Goal: Information Seeking & Learning: Learn about a topic

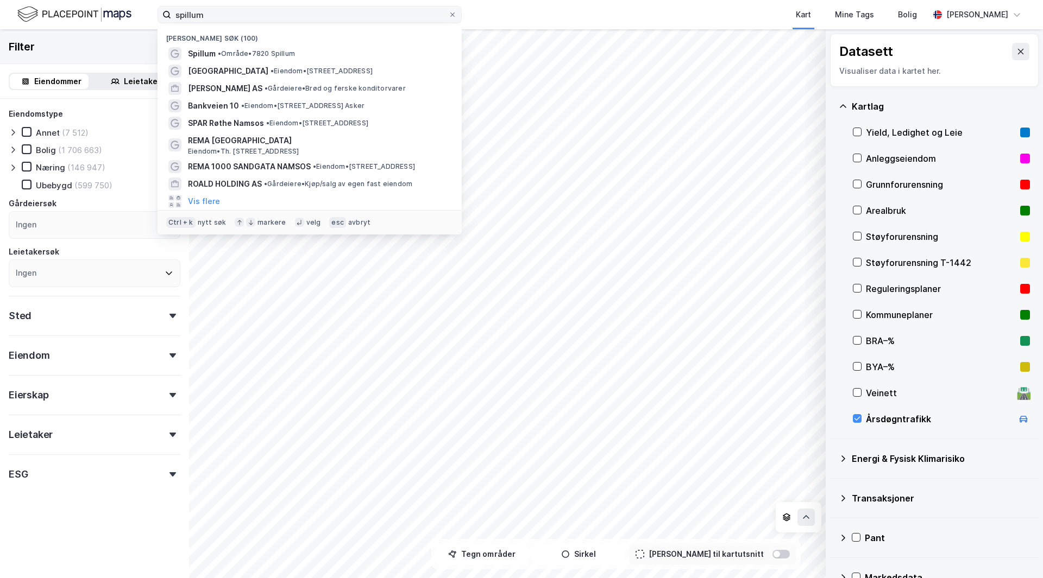
click at [166, 11] on label "spillum" at bounding box center [309, 14] width 304 height 17
click at [218, 20] on input "spillum" at bounding box center [309, 15] width 277 height 16
click at [242, 17] on input "spillum" at bounding box center [309, 15] width 277 height 16
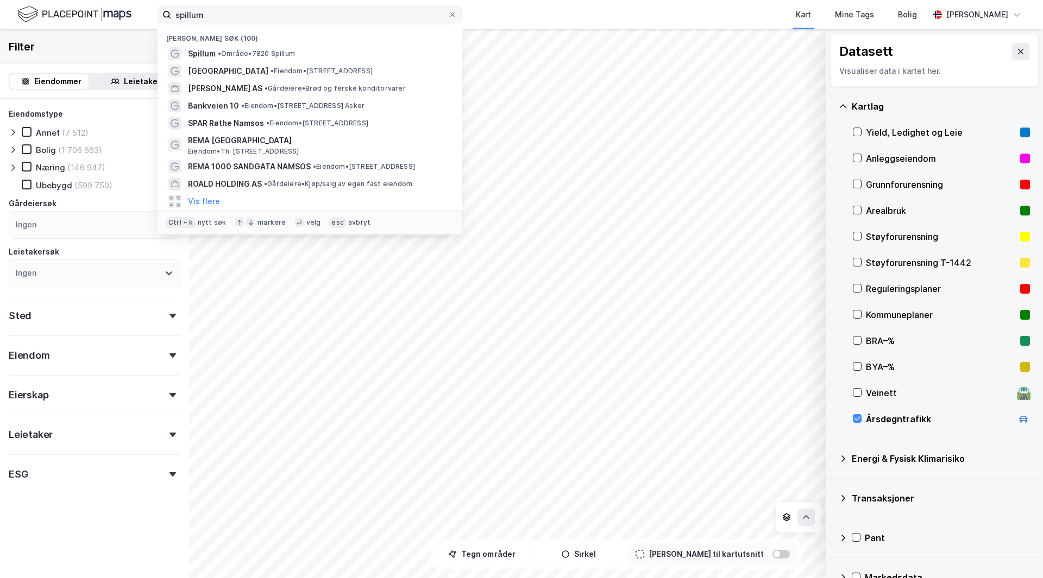
click at [242, 17] on input "spillum" at bounding box center [309, 15] width 277 height 16
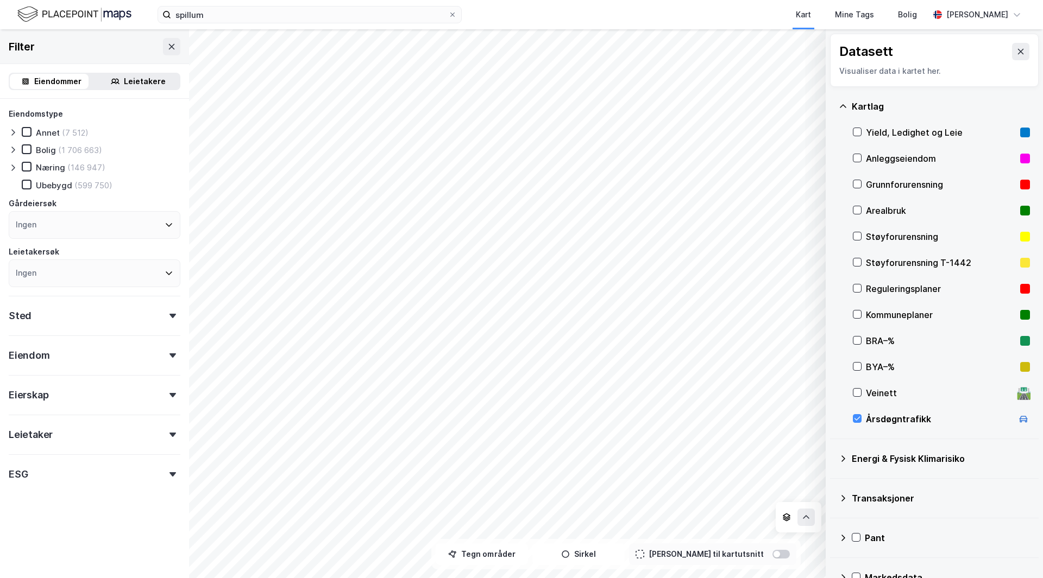
drag, startPoint x: 141, startPoint y: 45, endPoint x: 122, endPoint y: 42, distance: 19.2
click at [122, 42] on div "Filter" at bounding box center [94, 46] width 189 height 35
click at [227, 12] on input "spillum" at bounding box center [309, 15] width 277 height 16
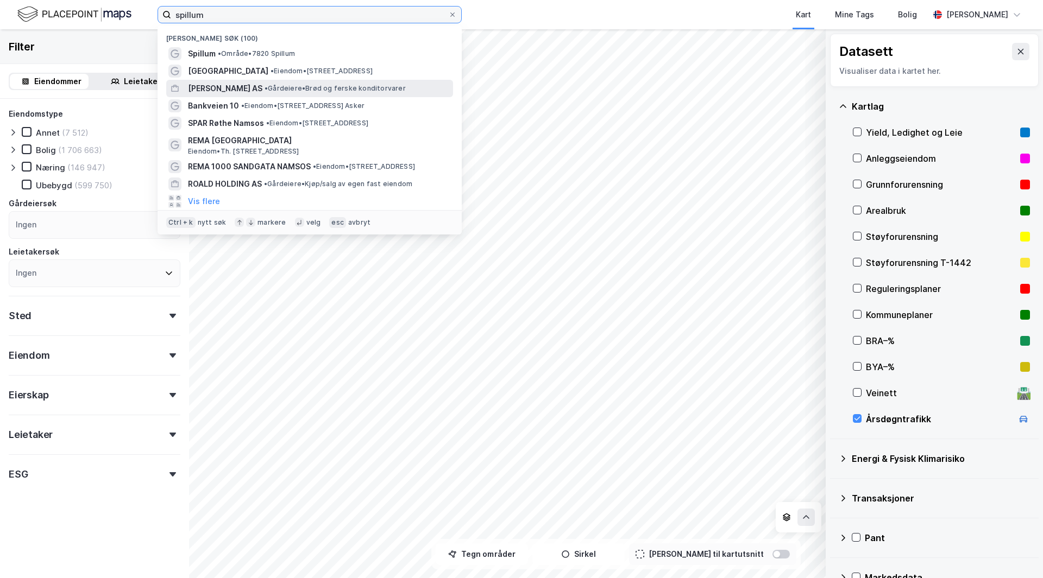
paste input "• St. [GEOGRAPHIC_DATA] 2"
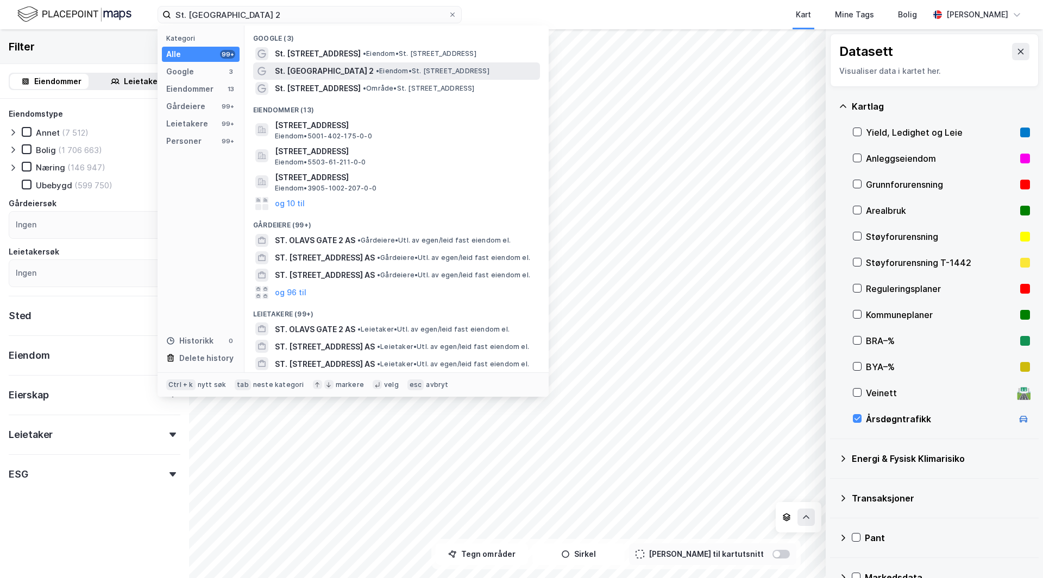
click at [376, 67] on span "• Eiendom • St. [STREET_ADDRESS]" at bounding box center [433, 71] width 114 height 9
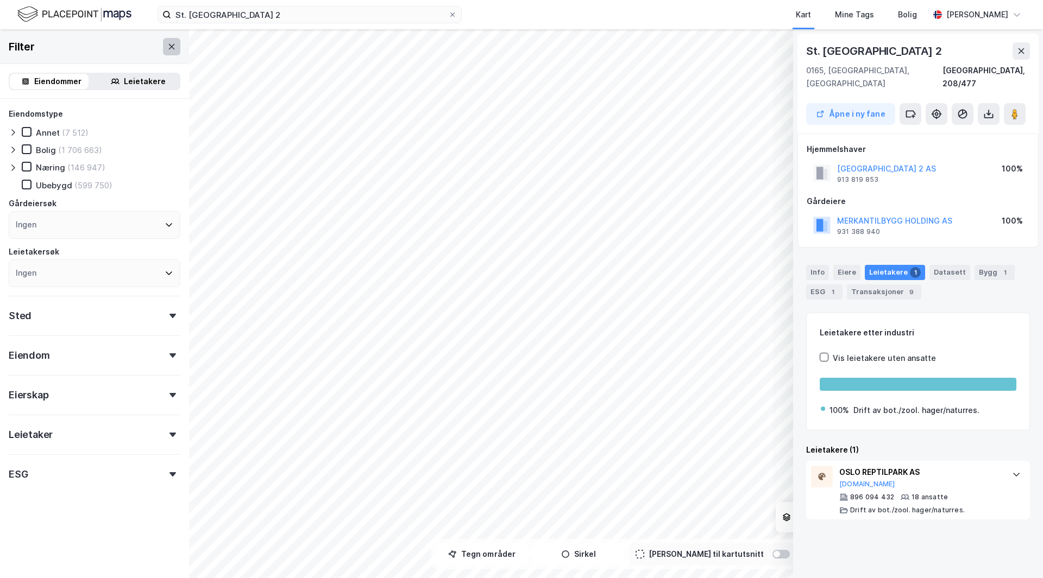
click at [164, 53] on button at bounding box center [171, 46] width 17 height 17
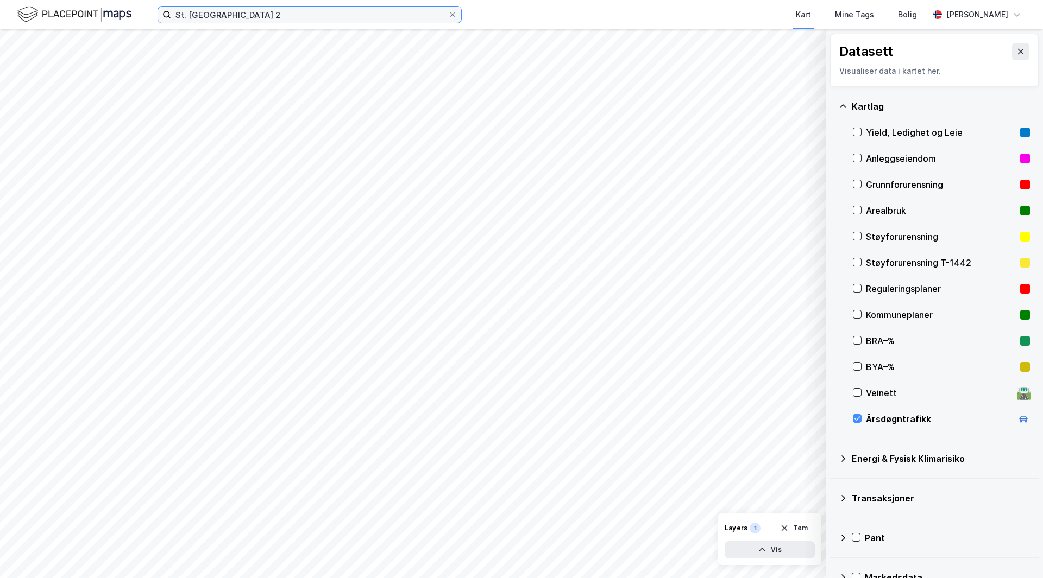
click at [310, 18] on input "St. [GEOGRAPHIC_DATA] 2" at bounding box center [309, 15] width 277 height 16
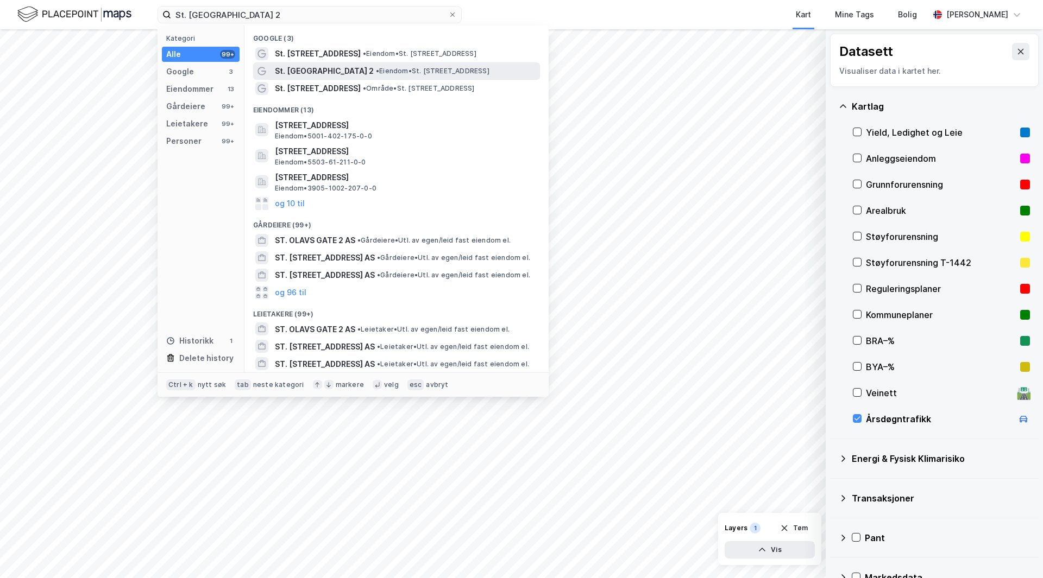
click at [313, 77] on span "St. [GEOGRAPHIC_DATA] 2" at bounding box center [324, 71] width 99 height 13
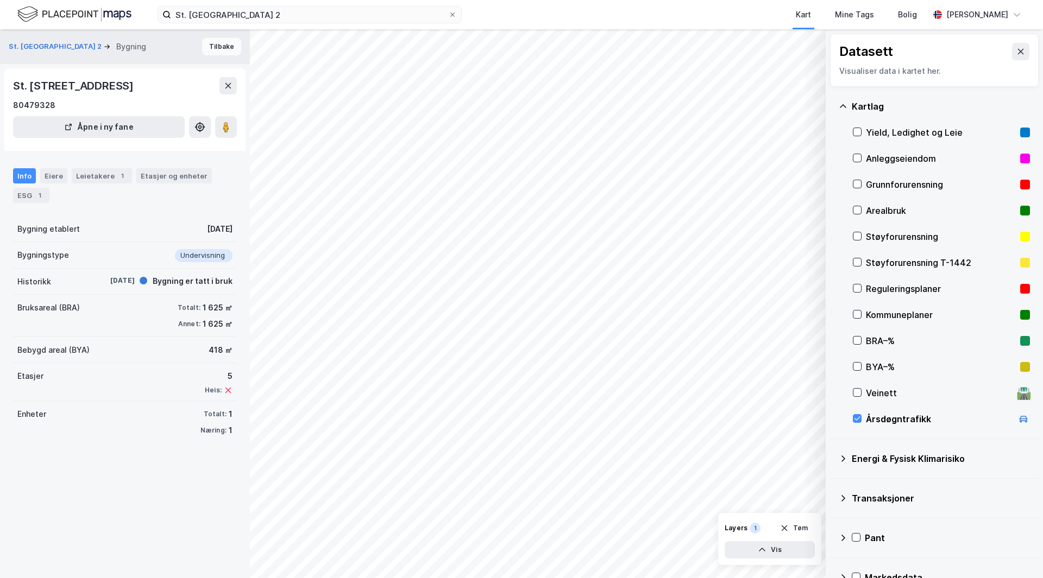
click at [202, 54] on button "Tilbake" at bounding box center [221, 46] width 39 height 17
click at [182, 154] on div "Info Eiere Leietakere 1 Etasjer og enheter ESG 1 Bygning etablert [DATE] Bygnin…" at bounding box center [125, 297] width 224 height 293
click at [57, 173] on div "Eiere" at bounding box center [53, 175] width 27 height 15
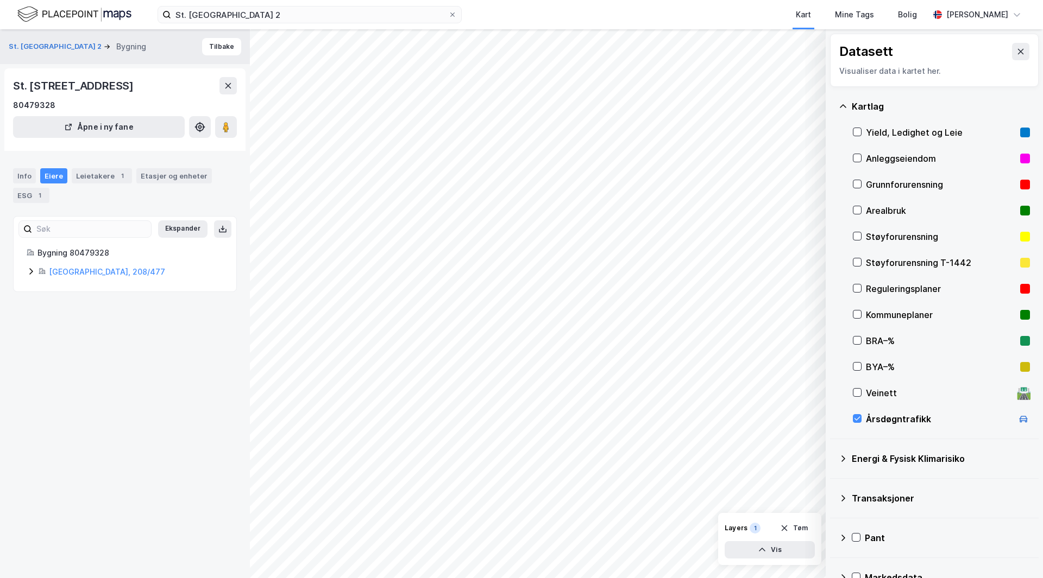
click at [149, 194] on div "Info Eiere Leietakere 1 Etasjer og enheter ESG 1" at bounding box center [125, 185] width 224 height 35
drag, startPoint x: 149, startPoint y: 194, endPoint x: 111, endPoint y: 200, distance: 38.5
click at [111, 203] on div "Info Eiere Leietakere 1 Etasjer og enheter ESG 1" at bounding box center [125, 185] width 224 height 35
click at [27, 174] on div "Info" at bounding box center [24, 175] width 23 height 15
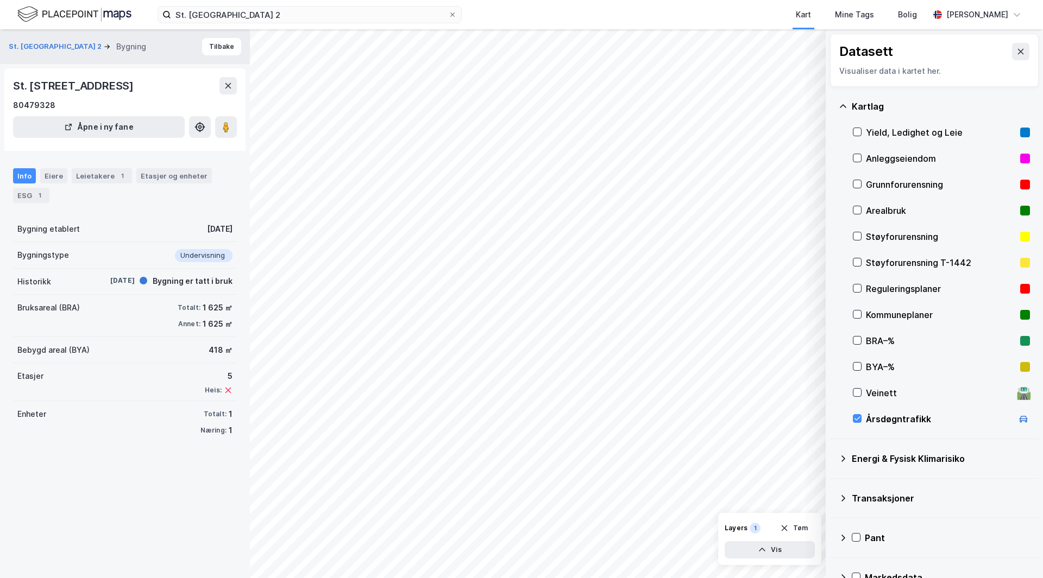
click at [131, 161] on div "Info Eiere Leietakere 1 Etasjer og enheter ESG 1" at bounding box center [125, 181] width 250 height 52
click at [58, 176] on div "Eiere" at bounding box center [53, 175] width 27 height 15
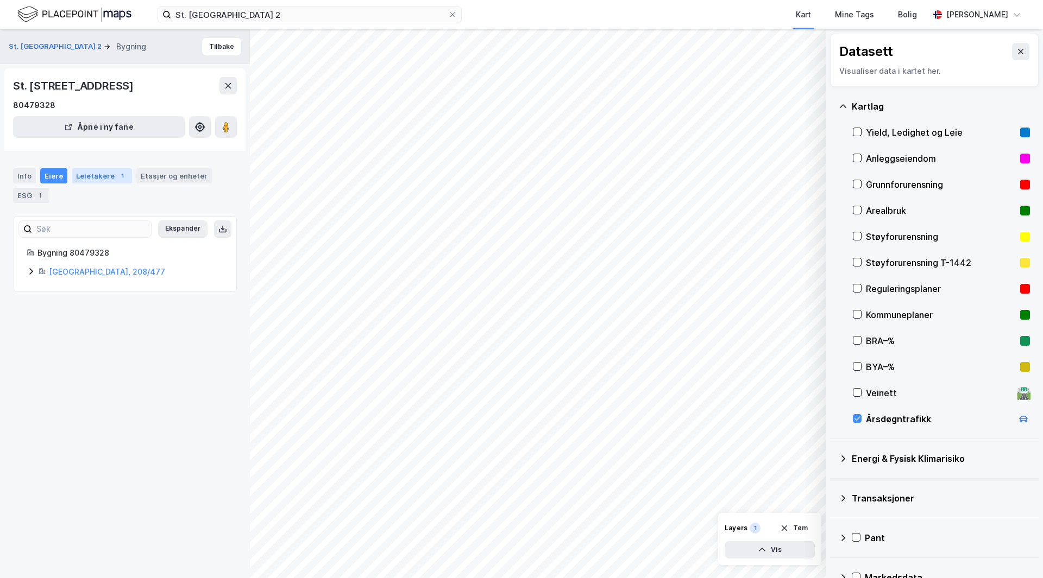
click at [96, 176] on div "Leietakere 1" at bounding box center [102, 175] width 60 height 15
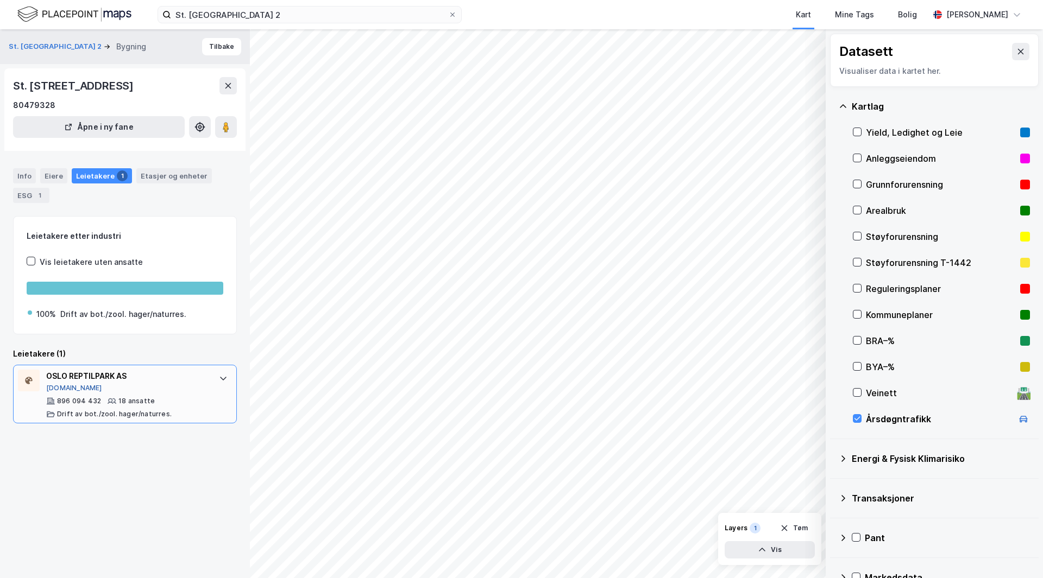
click at [68, 385] on button "[DOMAIN_NAME]" at bounding box center [74, 388] width 56 height 9
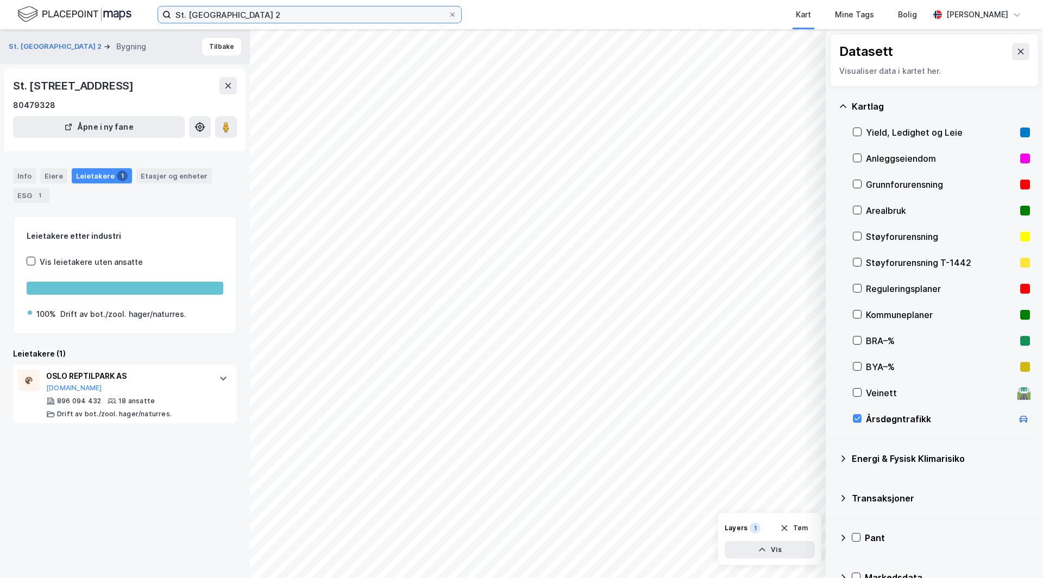
click at [251, 17] on input "St. [GEOGRAPHIC_DATA] 2" at bounding box center [309, 15] width 277 height 16
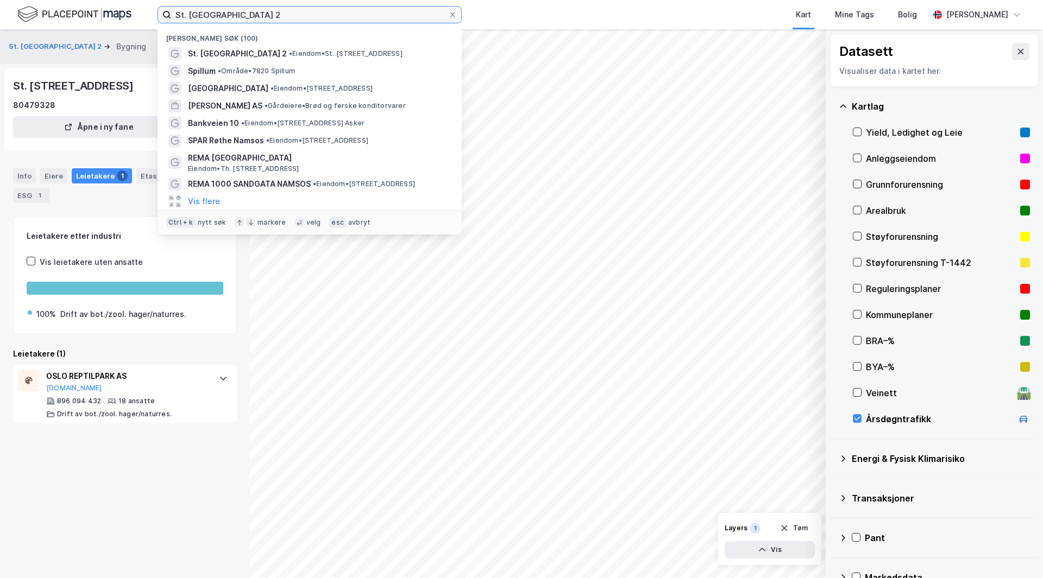
click at [251, 17] on input "St. [GEOGRAPHIC_DATA] 2" at bounding box center [309, 15] width 277 height 16
click at [248, 16] on input "St. [GEOGRAPHIC_DATA] 2" at bounding box center [309, 15] width 277 height 16
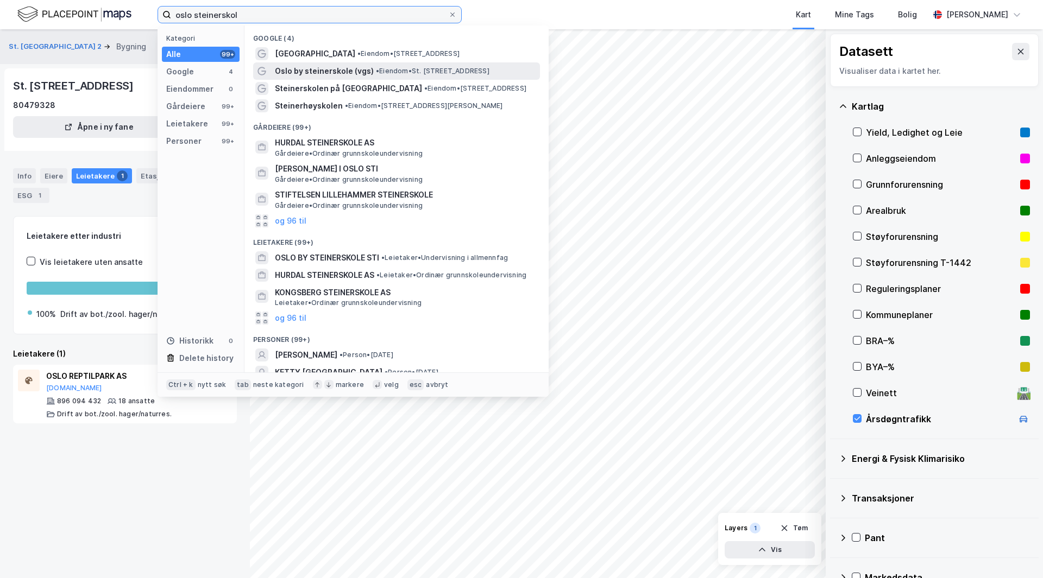
type input "oslo steinerskol"
click at [311, 72] on span "Oslo by steinerskole (vgs)" at bounding box center [324, 71] width 99 height 13
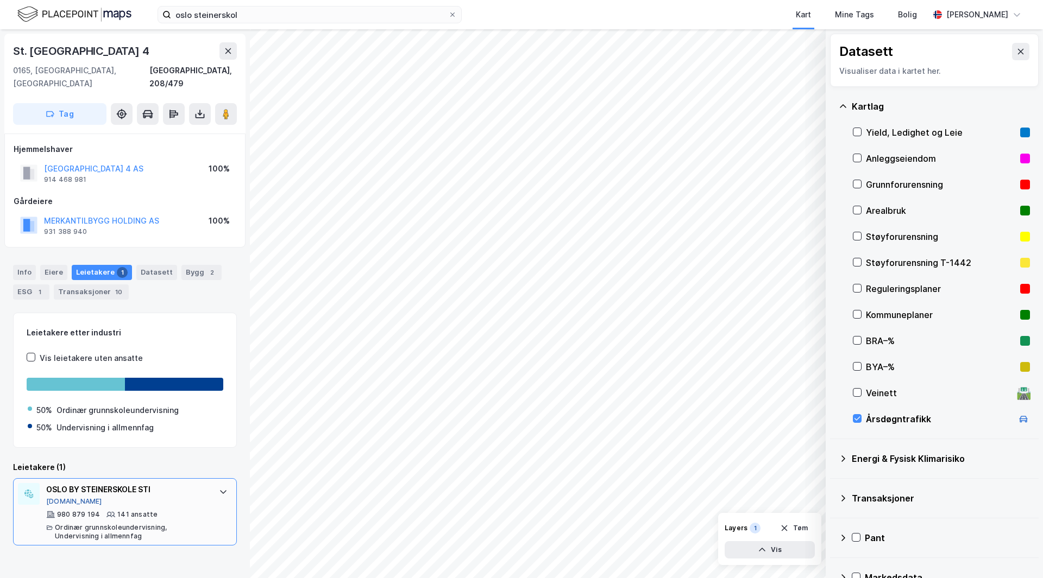
click at [61, 497] on button "[DOMAIN_NAME]" at bounding box center [74, 501] width 56 height 9
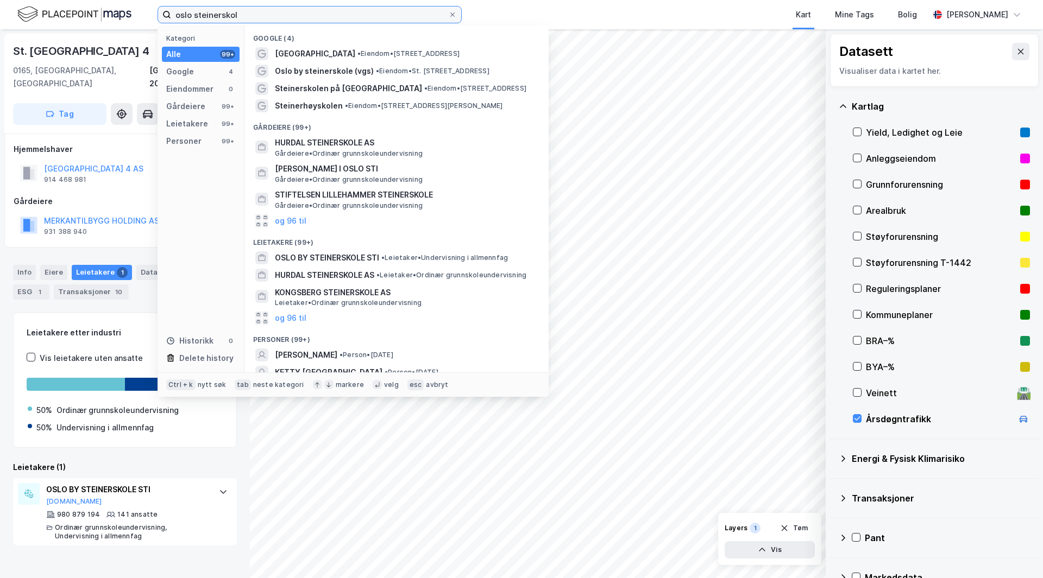
click at [266, 12] on input "oslo steinerskol" at bounding box center [309, 15] width 277 height 16
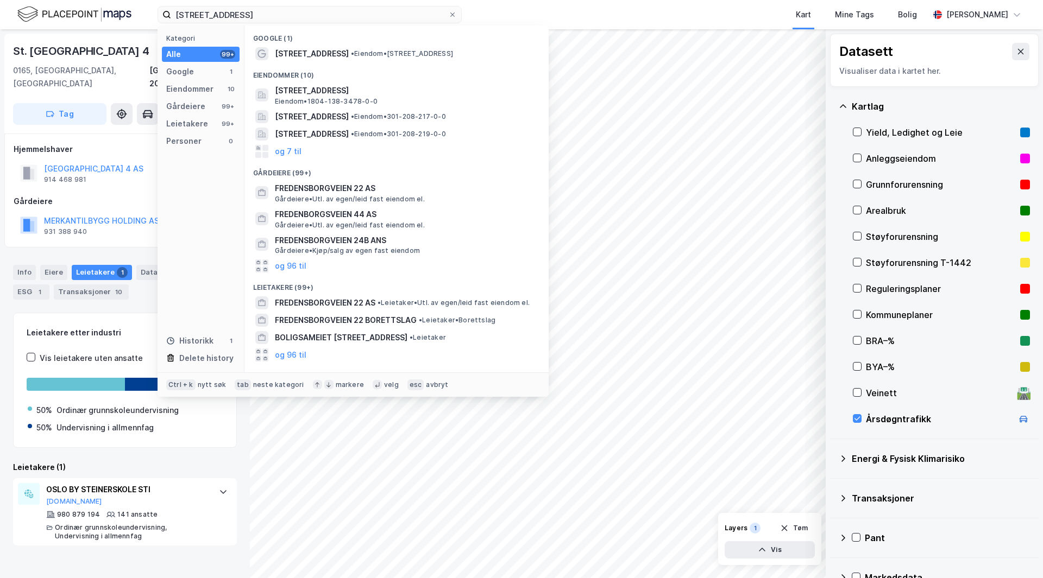
click at [412, 63] on div "Eiendommer (10)" at bounding box center [396, 72] width 304 height 20
click at [409, 53] on span "• Eiendom • [STREET_ADDRESS]" at bounding box center [402, 53] width 102 height 9
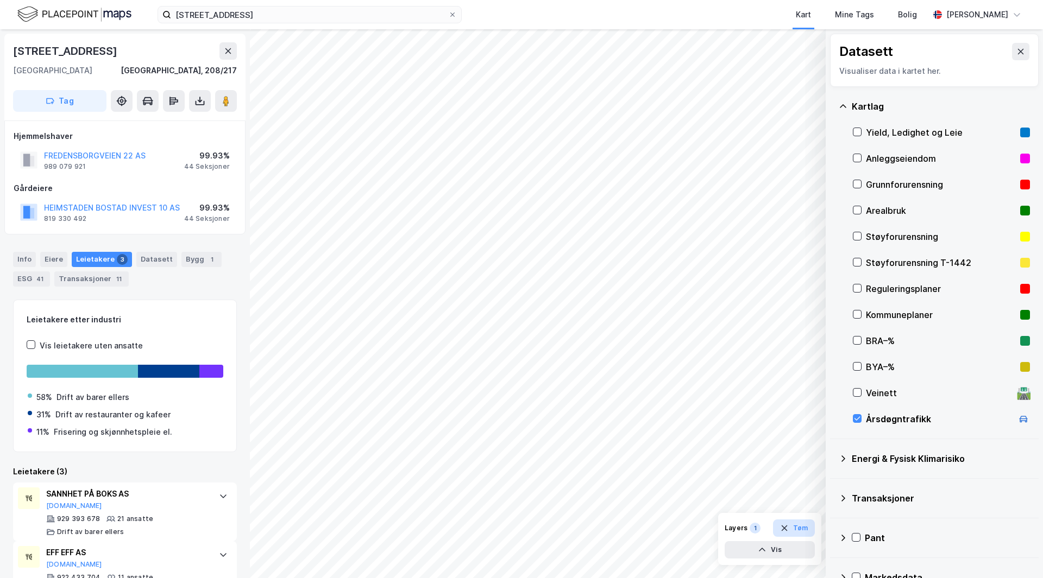
click at [793, 529] on button "Tøm" at bounding box center [794, 528] width 42 height 17
click at [839, 438] on div "Kartlag Yield, Ledighet og Leie Anleggseiendom Grunnforurensning Arealbruk Støy…" at bounding box center [934, 263] width 209 height 352
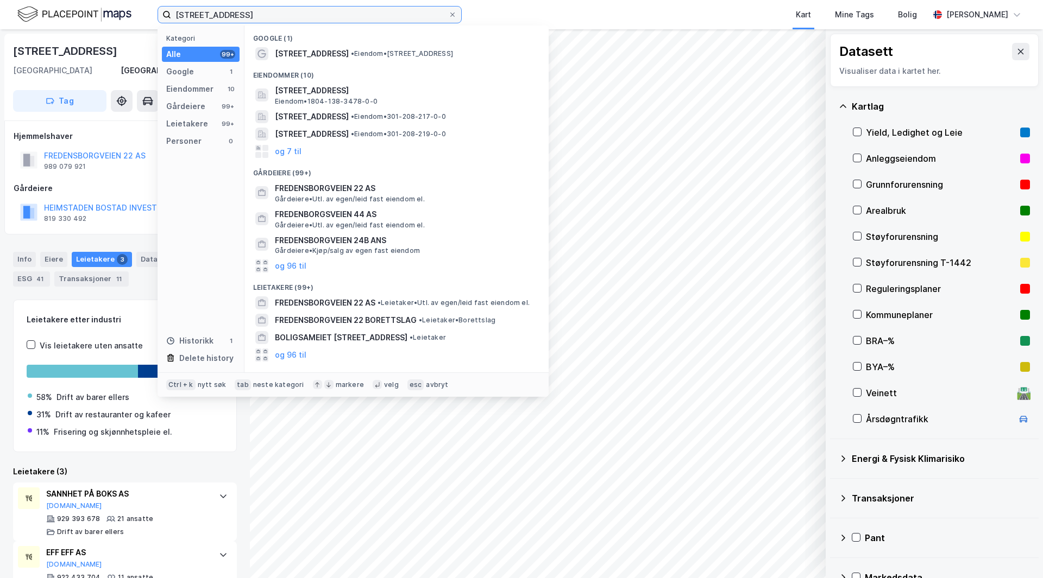
click at [278, 12] on input "[STREET_ADDRESS]" at bounding box center [309, 15] width 277 height 16
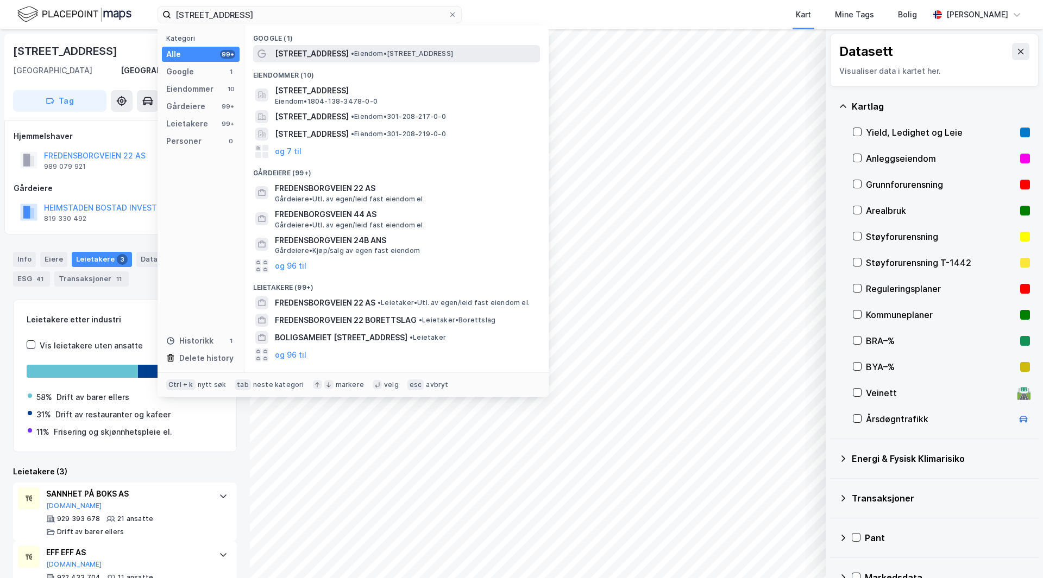
click at [306, 53] on span "[STREET_ADDRESS]" at bounding box center [312, 53] width 74 height 13
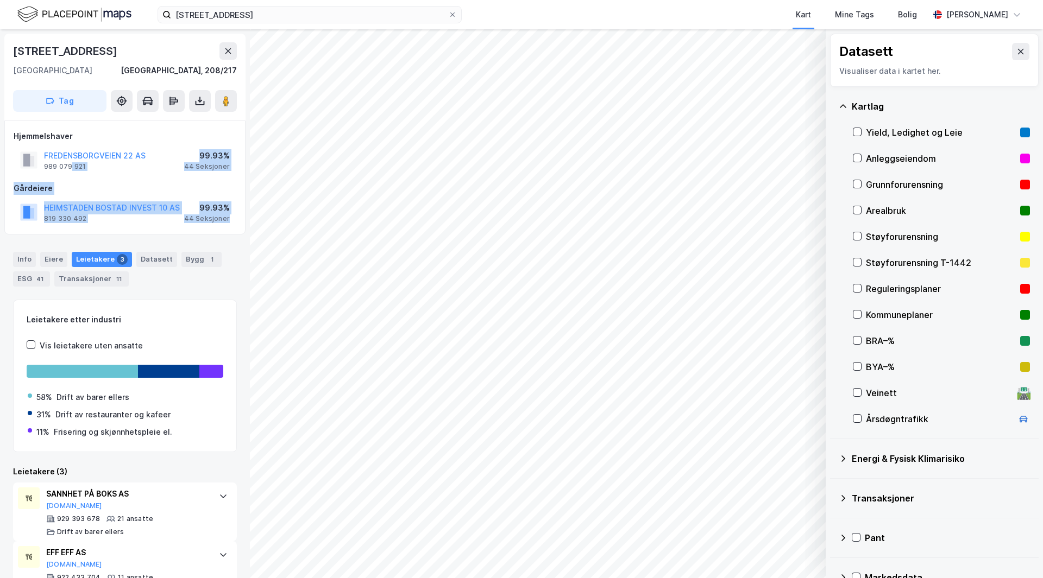
drag, startPoint x: 72, startPoint y: 172, endPoint x: 110, endPoint y: 228, distance: 67.6
click at [110, 228] on div "Hjemmelshaver FREDENSBORGVEIEN 22 AS 989 079 921 99.93% 44 Seksjoner Gårdeiere …" at bounding box center [124, 178] width 241 height 114
click at [206, 289] on div "Info [PERSON_NAME] 3 Datasett Bygg 1 ESG 41 Transaksjoner 11" at bounding box center [125, 265] width 250 height 52
drag, startPoint x: 204, startPoint y: 289, endPoint x: 193, endPoint y: 289, distance: 10.9
click at [192, 289] on div "Info [PERSON_NAME] 3 Datasett Bygg 1 ESG 41 Transaksjoner 11" at bounding box center [125, 265] width 250 height 52
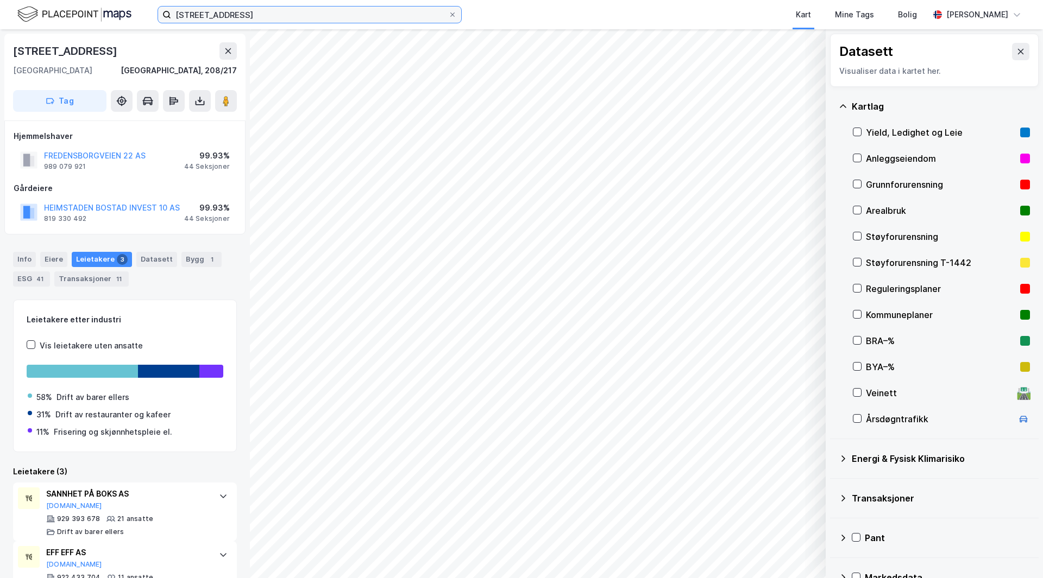
drag, startPoint x: 275, startPoint y: 12, endPoint x: 324, endPoint y: 18, distance: 49.2
click at [275, 12] on input "[STREET_ADDRESS]" at bounding box center [309, 15] width 277 height 16
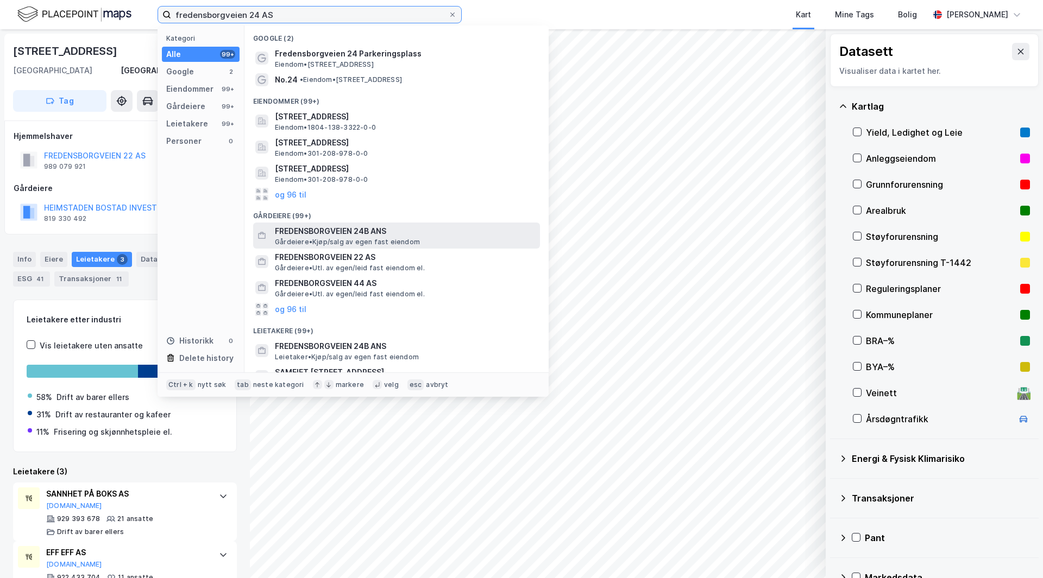
type input "fredensborgveien 24 AS"
click at [386, 239] on span "Gårdeiere • Kjøp/salg av egen fast eiendom" at bounding box center [347, 242] width 145 height 9
